Goal: Task Accomplishment & Management: Complete application form

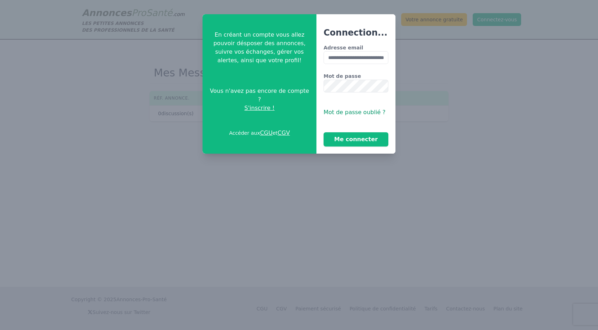
click at [324, 132] on button "Me connecter" at bounding box center [356, 139] width 65 height 14
click at [364, 137] on button "Me connecter" at bounding box center [356, 139] width 65 height 14
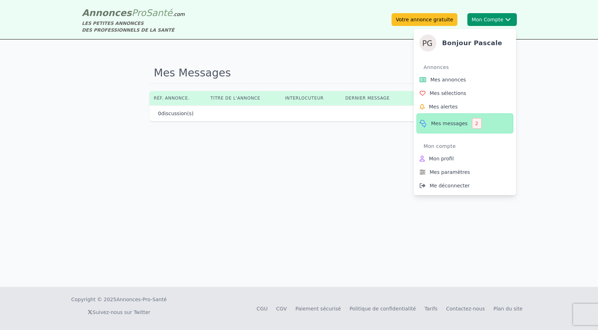
click at [439, 124] on span "Mes messages" at bounding box center [449, 123] width 37 height 7
click at [474, 124] on div "2" at bounding box center [477, 123] width 10 height 11
click at [423, 122] on icon at bounding box center [423, 123] width 9 height 9
click at [421, 125] on icon at bounding box center [423, 123] width 9 height 9
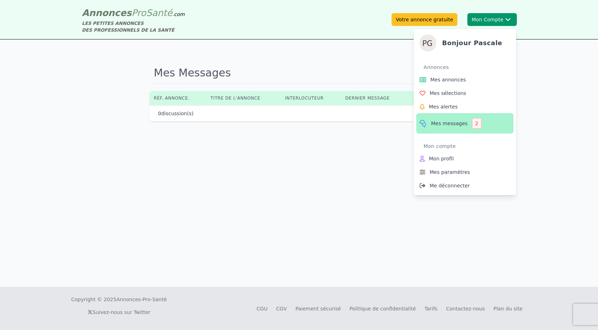
click at [437, 126] on span "Mes messages" at bounding box center [449, 123] width 37 height 7
click at [474, 123] on div "2" at bounding box center [477, 123] width 10 height 11
click at [425, 123] on icon at bounding box center [423, 123] width 9 height 9
click at [476, 123] on div "2" at bounding box center [477, 123] width 10 height 11
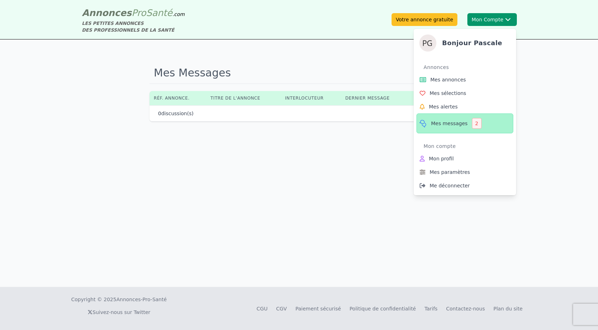
click at [476, 123] on div "2" at bounding box center [477, 123] width 10 height 11
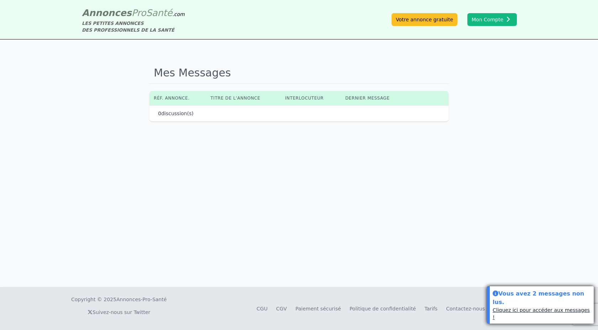
click at [534, 317] on link "Cliquez ici pour accéder aux messages !" at bounding box center [541, 314] width 97 height 13
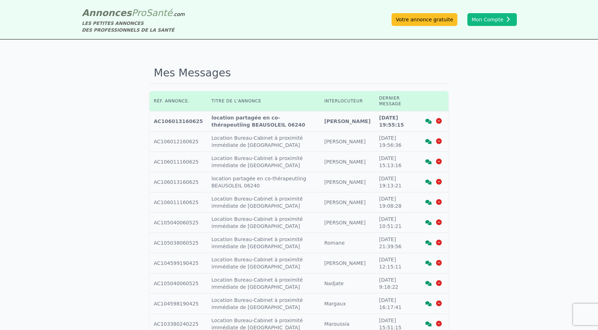
click at [428, 141] on icon at bounding box center [428, 141] width 6 height 5
click at [429, 122] on icon at bounding box center [428, 121] width 6 height 5
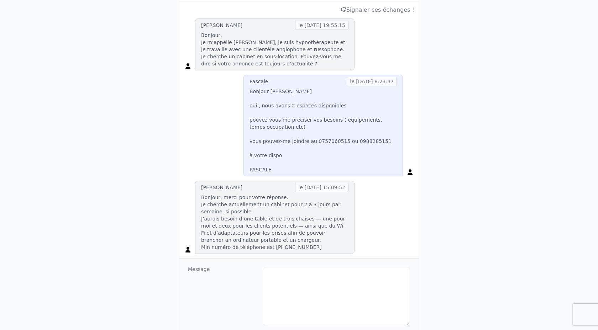
scroll to position [145, 0]
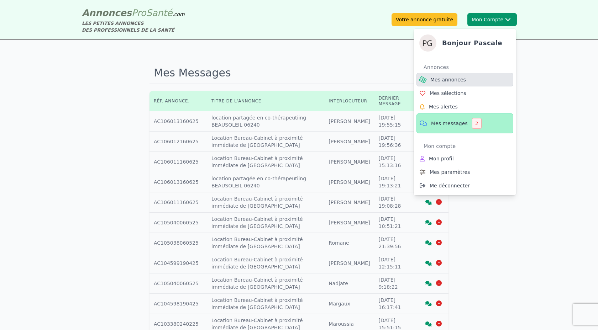
click at [453, 82] on span "Mes annonces" at bounding box center [448, 79] width 36 height 7
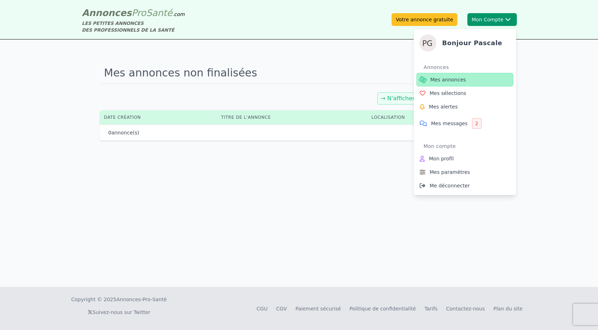
click at [453, 82] on span "Mes annonces" at bounding box center [448, 79] width 36 height 7
click at [422, 78] on icon at bounding box center [423, 80] width 9 height 8
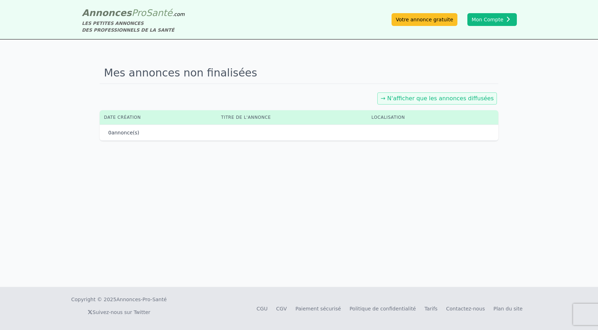
click at [437, 101] on link "→ N'afficher que les annonces diffusées" at bounding box center [436, 98] width 113 height 7
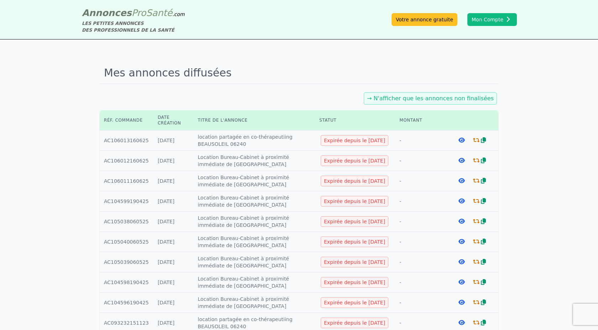
click at [476, 143] on icon at bounding box center [476, 140] width 6 height 6
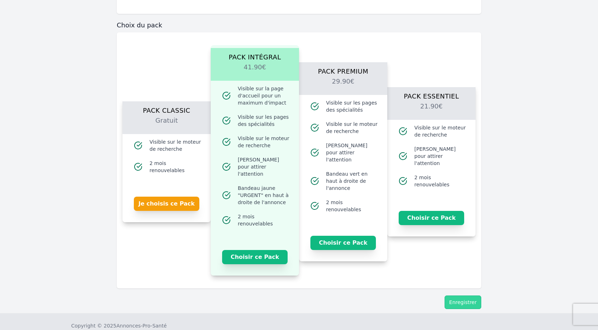
scroll to position [442, 0]
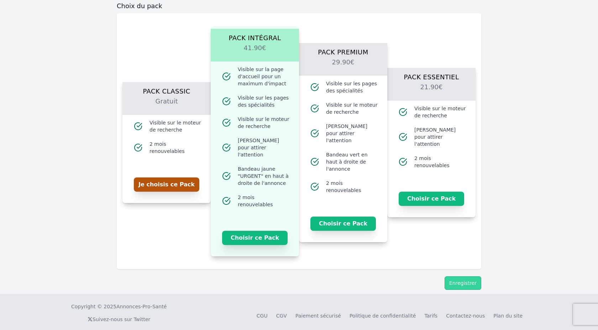
click at [157, 180] on button "Je choisis ce Pack" at bounding box center [166, 185] width 65 height 14
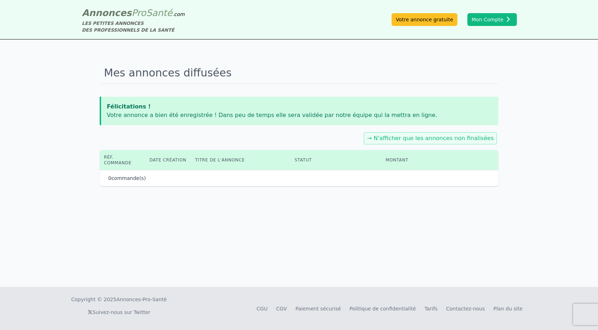
click at [474, 279] on div "Mes annonces diffusées Félicitations ! Votre annonce a bien été enregistrée ! D…" at bounding box center [299, 164] width 598 height 248
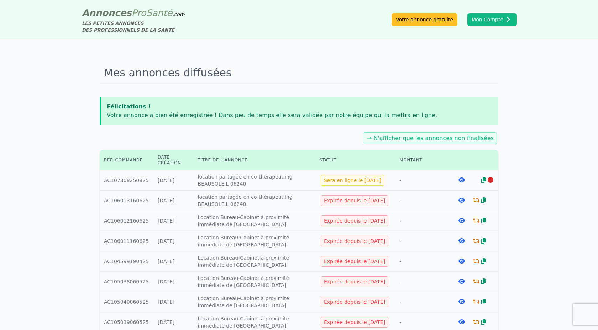
click at [477, 203] on icon at bounding box center [476, 201] width 6 height 6
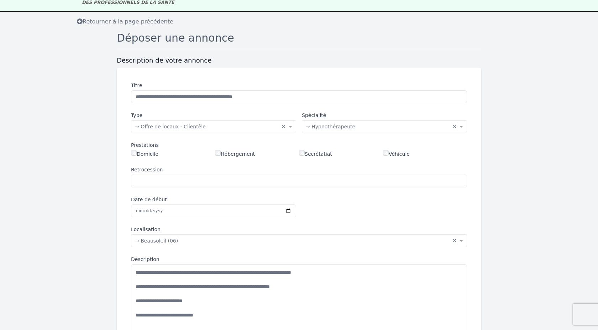
scroll to position [28, 0]
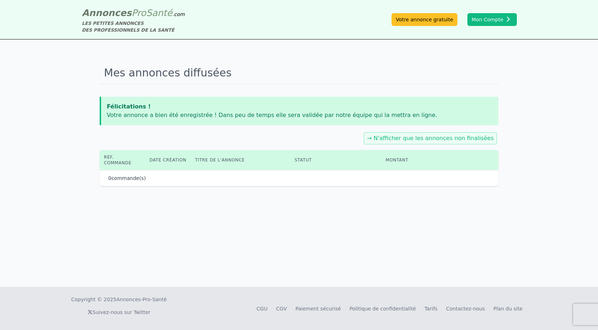
click at [442, 136] on link "→ N'afficher que les annonces non finalisées" at bounding box center [430, 138] width 127 height 7
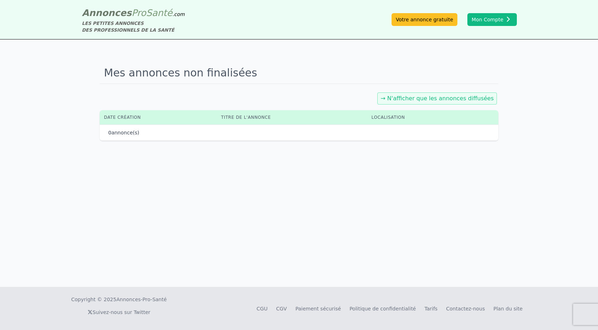
click at [438, 96] on link "→ N'afficher que les annonces diffusées" at bounding box center [436, 98] width 113 height 7
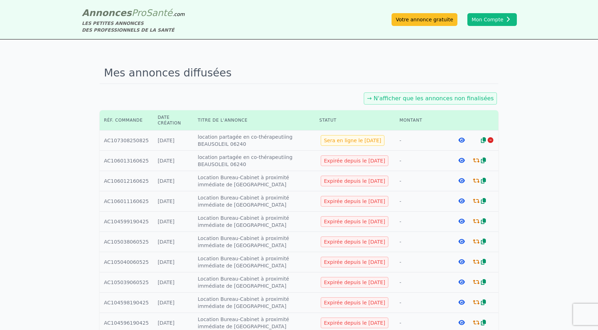
click at [474, 204] on icon at bounding box center [476, 201] width 6 height 6
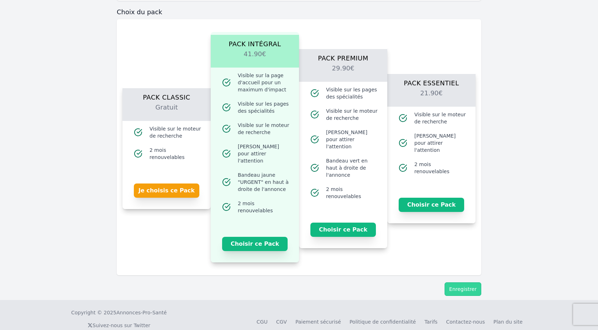
scroll to position [442, 0]
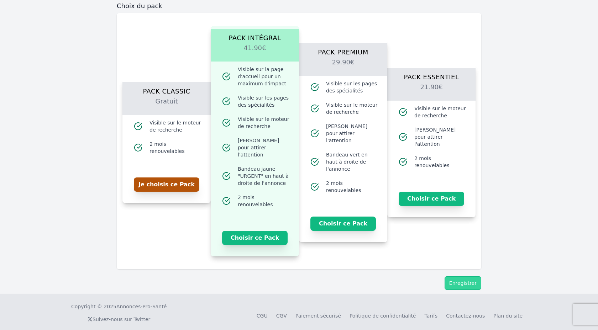
click at [166, 181] on button "Je choisis ce Pack" at bounding box center [166, 185] width 65 height 14
click at [466, 277] on button "Enregistrer" at bounding box center [463, 284] width 37 height 14
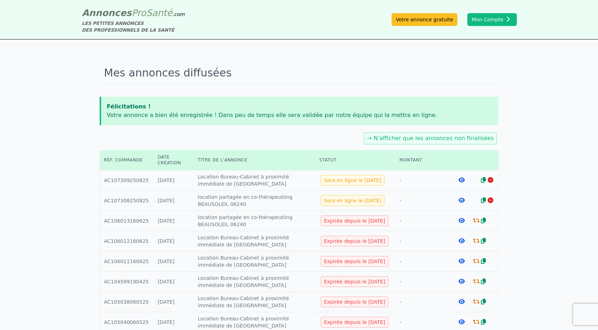
click at [475, 284] on icon at bounding box center [476, 282] width 6 height 6
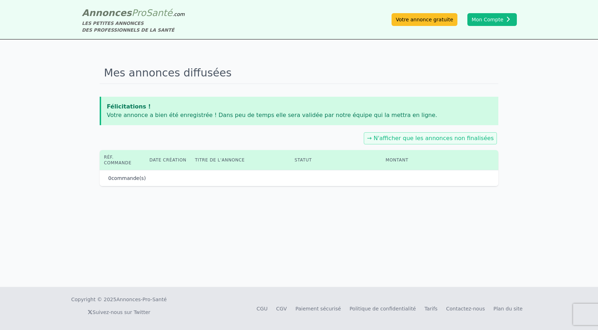
click at [421, 134] on div "→ N'afficher que les annonces non finalisées" at bounding box center [430, 138] width 133 height 12
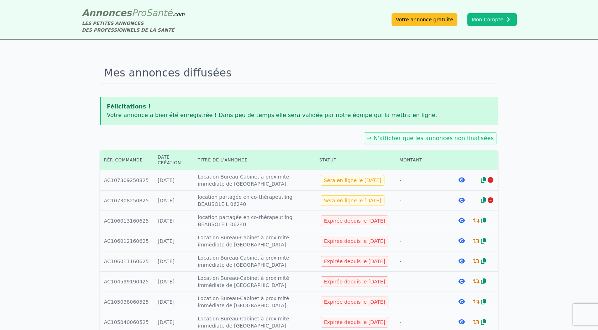
click at [477, 224] on icon at bounding box center [476, 221] width 6 height 6
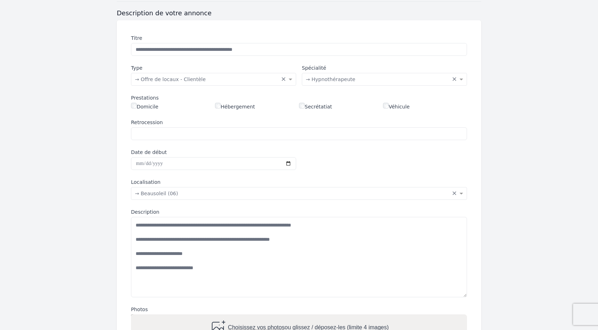
scroll to position [76, 0]
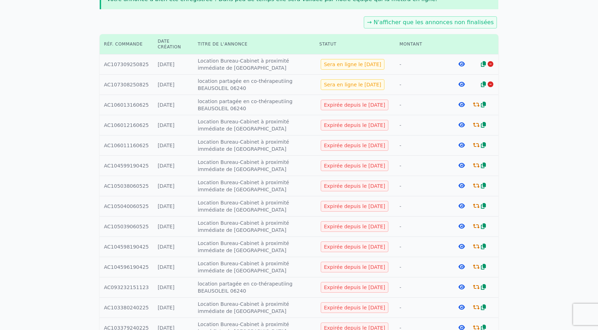
scroll to position [117, 0]
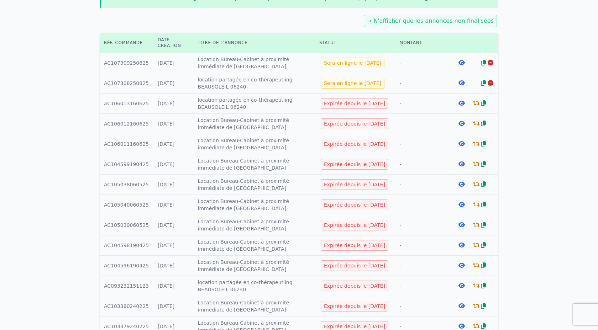
click at [345, 190] on div "Expirée depuis le [DATE]" at bounding box center [355, 184] width 68 height 11
click at [328, 190] on div "Expirée depuis le [DATE]" at bounding box center [355, 184] width 68 height 11
click at [474, 187] on icon at bounding box center [476, 185] width 6 height 6
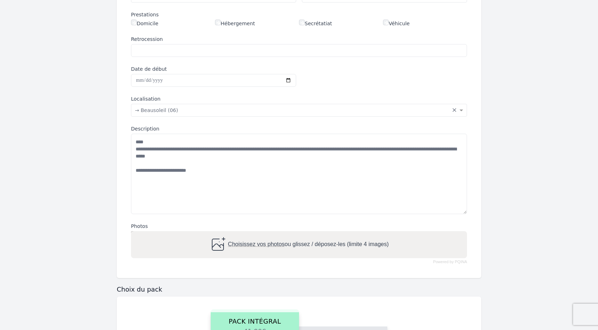
scroll to position [159, 0]
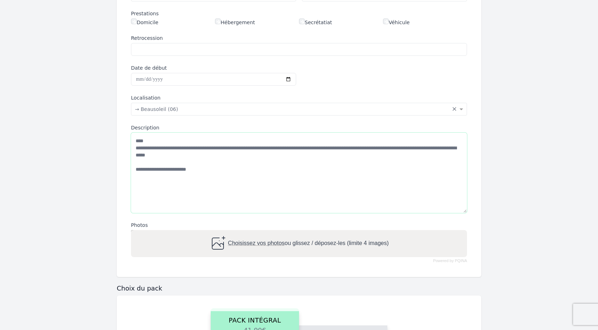
click at [199, 172] on textarea "**********" at bounding box center [299, 173] width 336 height 80
click at [183, 170] on textarea "**********" at bounding box center [299, 173] width 336 height 80
click at [352, 148] on textarea "**********" at bounding box center [299, 173] width 336 height 80
click at [204, 148] on textarea "**********" at bounding box center [299, 173] width 336 height 80
click at [245, 149] on textarea "**********" at bounding box center [299, 173] width 336 height 80
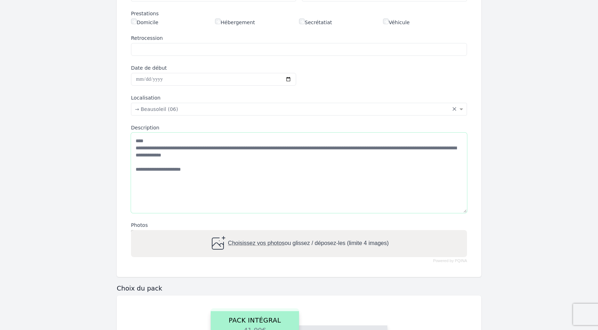
click at [346, 149] on textarea "**********" at bounding box center [299, 173] width 336 height 80
click at [350, 149] on textarea "**********" at bounding box center [299, 173] width 336 height 80
click at [377, 148] on textarea "**********" at bounding box center [299, 173] width 336 height 80
click at [147, 157] on textarea "**********" at bounding box center [299, 173] width 336 height 80
click at [142, 155] on textarea "**********" at bounding box center [299, 173] width 336 height 80
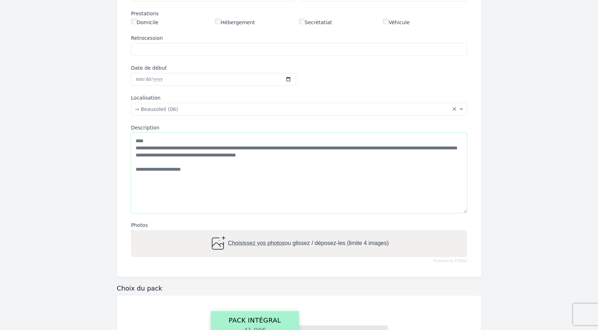
click at [159, 156] on textarea "**********" at bounding box center [299, 173] width 336 height 80
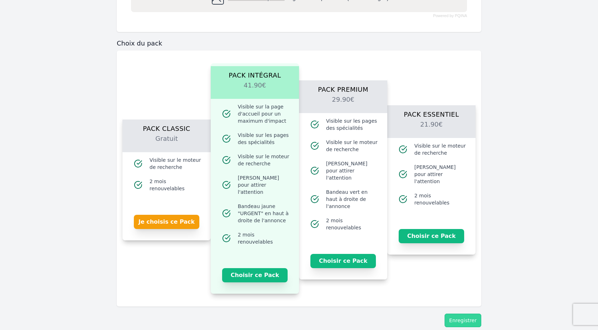
scroll to position [406, 0]
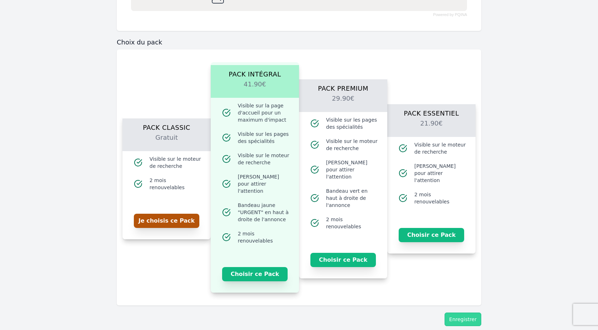
type textarea "**********"
click at [159, 215] on button "Je choisis ce Pack" at bounding box center [166, 221] width 65 height 14
click at [466, 313] on button "Enregistrer" at bounding box center [463, 320] width 37 height 14
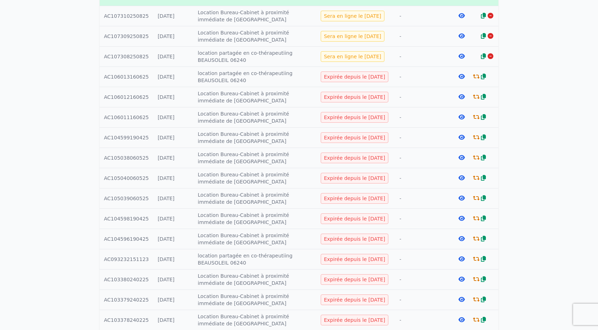
scroll to position [173, 0]
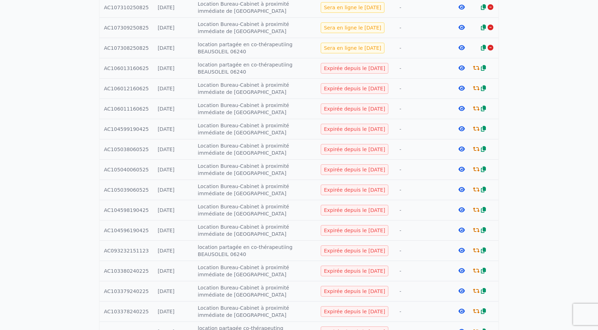
click at [474, 213] on icon at bounding box center [476, 210] width 6 height 6
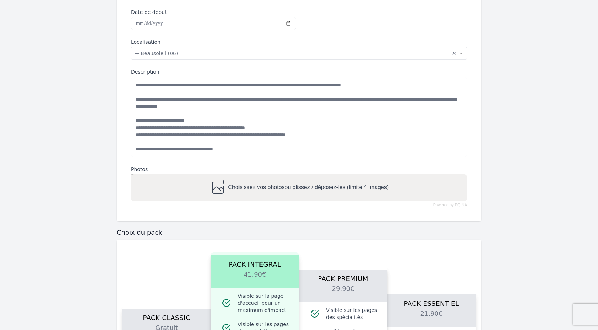
scroll to position [202, 0]
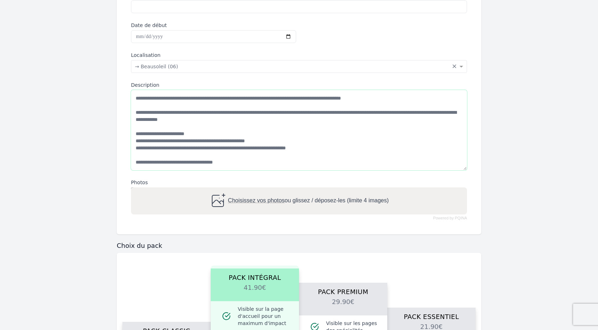
click at [158, 136] on textarea "Description" at bounding box center [299, 130] width 336 height 80
click at [145, 133] on textarea "Description" at bounding box center [299, 130] width 336 height 80
click at [209, 147] on textarea "Description" at bounding box center [299, 130] width 336 height 80
click at [257, 164] on textarea "Description" at bounding box center [299, 130] width 336 height 80
click at [209, 151] on textarea "Description" at bounding box center [299, 130] width 336 height 80
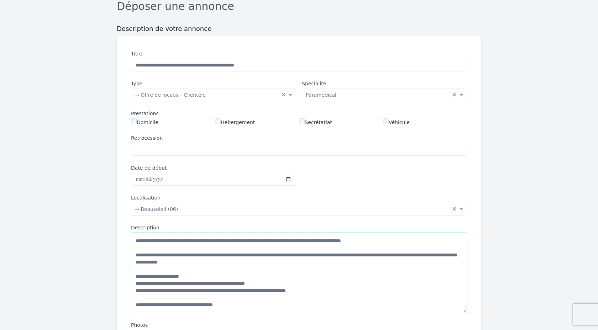
scroll to position [4, 0]
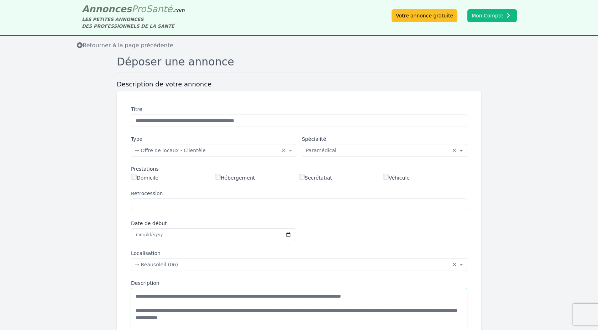
type textarea "**********"
click at [462, 150] on span at bounding box center [462, 150] width 9 height 7
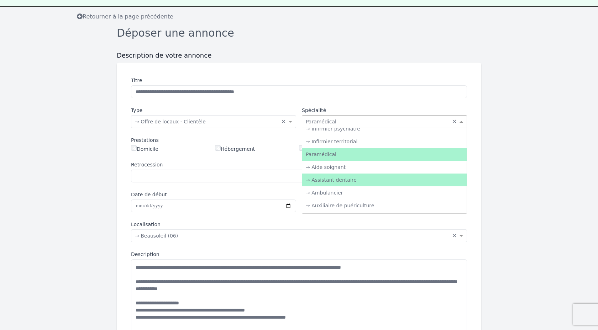
scroll to position [979, 0]
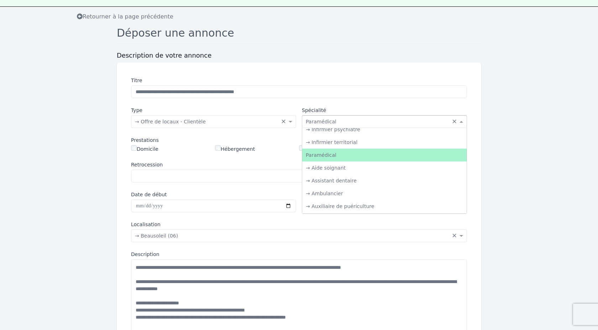
click at [324, 154] on div "Paramédical" at bounding box center [384, 155] width 164 height 13
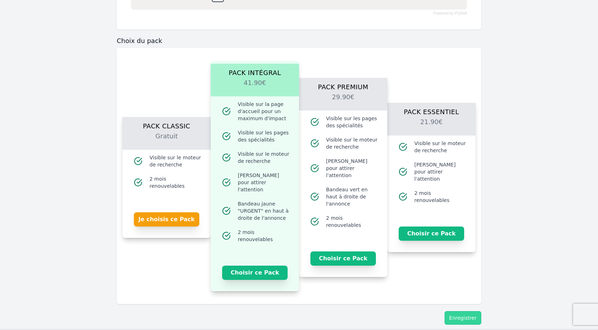
scroll to position [411, 0]
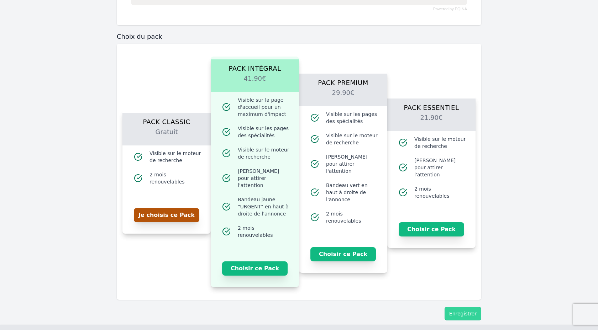
click at [168, 211] on button "Je choisis ce Pack" at bounding box center [166, 215] width 65 height 14
click at [467, 309] on button "Enregistrer" at bounding box center [463, 314] width 37 height 14
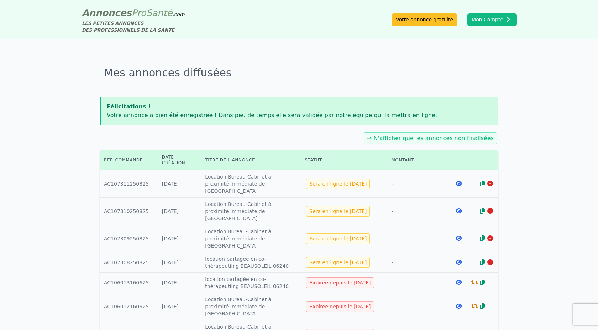
click at [430, 140] on link "→ N'afficher que les annonces non finalisées" at bounding box center [430, 138] width 127 height 7
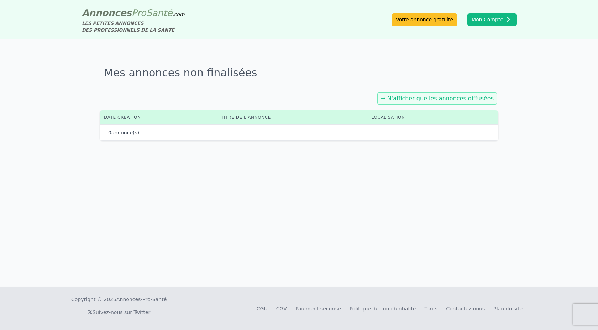
click at [428, 101] on link "→ N'afficher que les annonces diffusées" at bounding box center [436, 98] width 113 height 7
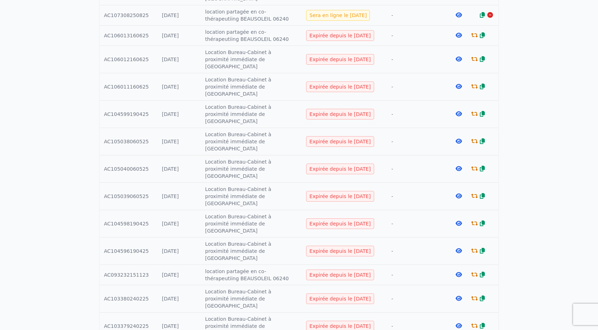
scroll to position [209, 0]
click at [474, 165] on icon at bounding box center [474, 168] width 6 height 6
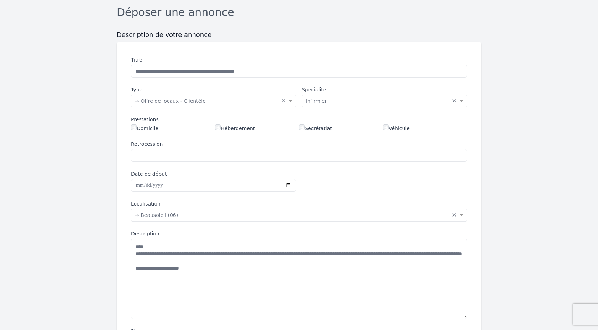
scroll to position [54, 0]
click at [181, 276] on textarea "**********" at bounding box center [299, 278] width 336 height 80
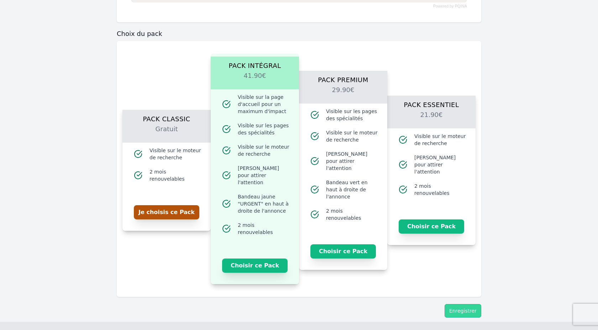
scroll to position [420, 0]
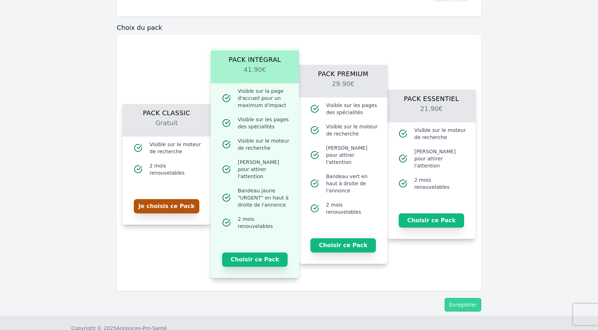
type textarea "**********"
click at [162, 205] on button "Je choisis ce Pack" at bounding box center [166, 206] width 65 height 14
click at [458, 298] on button "Enregistrer" at bounding box center [463, 305] width 37 height 14
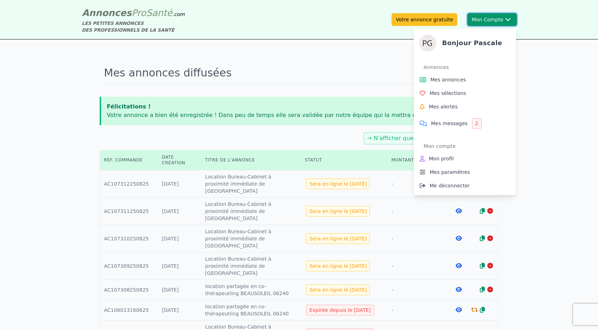
click at [514, 23] on button "Mon Compte Bonjour [PERSON_NAME] Annonces Mes annonces Mes sélections Mes alert…" at bounding box center [491, 19] width 49 height 13
click at [447, 185] on span "Me déconnecter" at bounding box center [450, 185] width 40 height 7
